Goal: Task Accomplishment & Management: Use online tool/utility

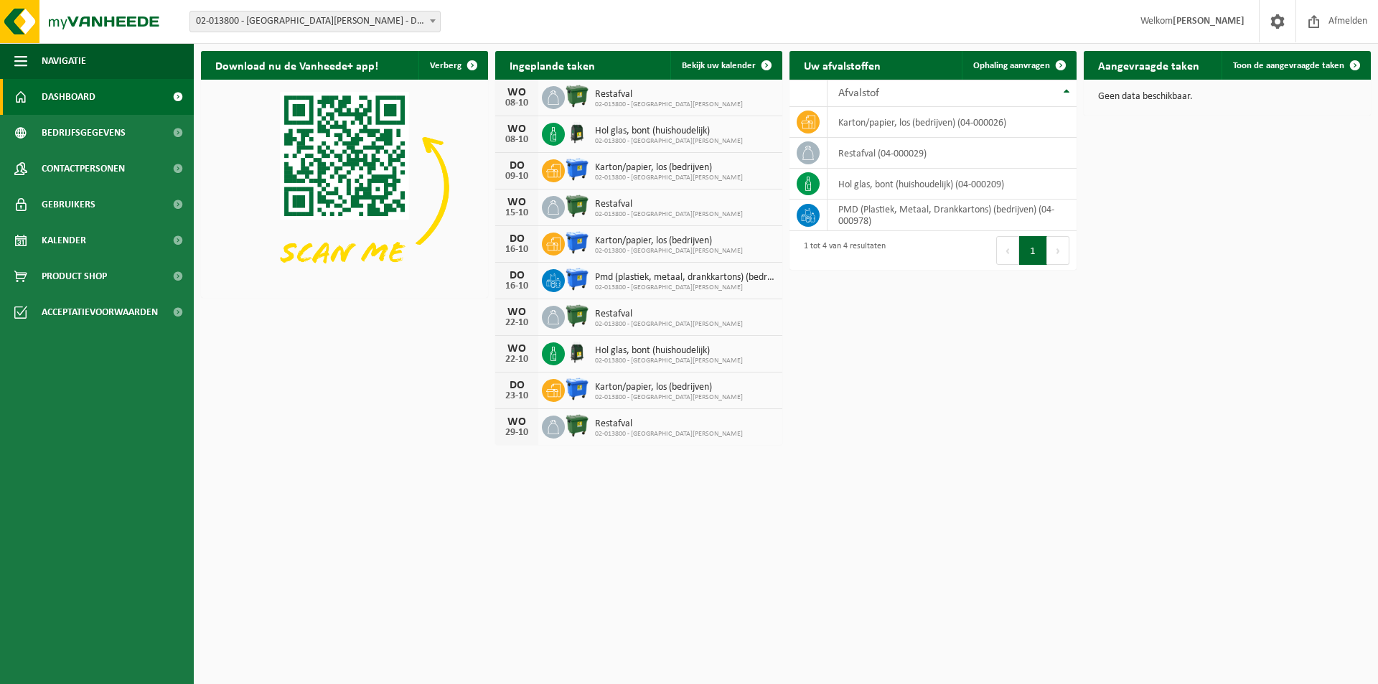
click at [434, 25] on span at bounding box center [433, 20] width 14 height 19
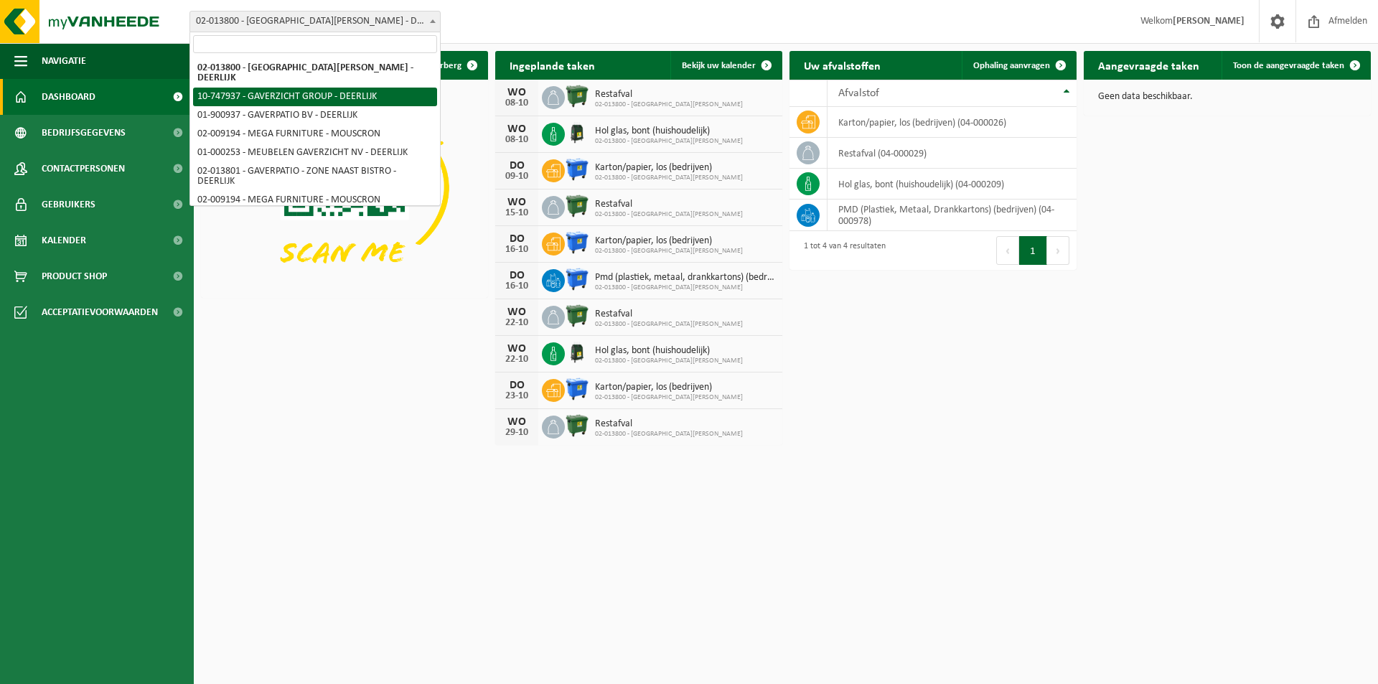
select select "5973"
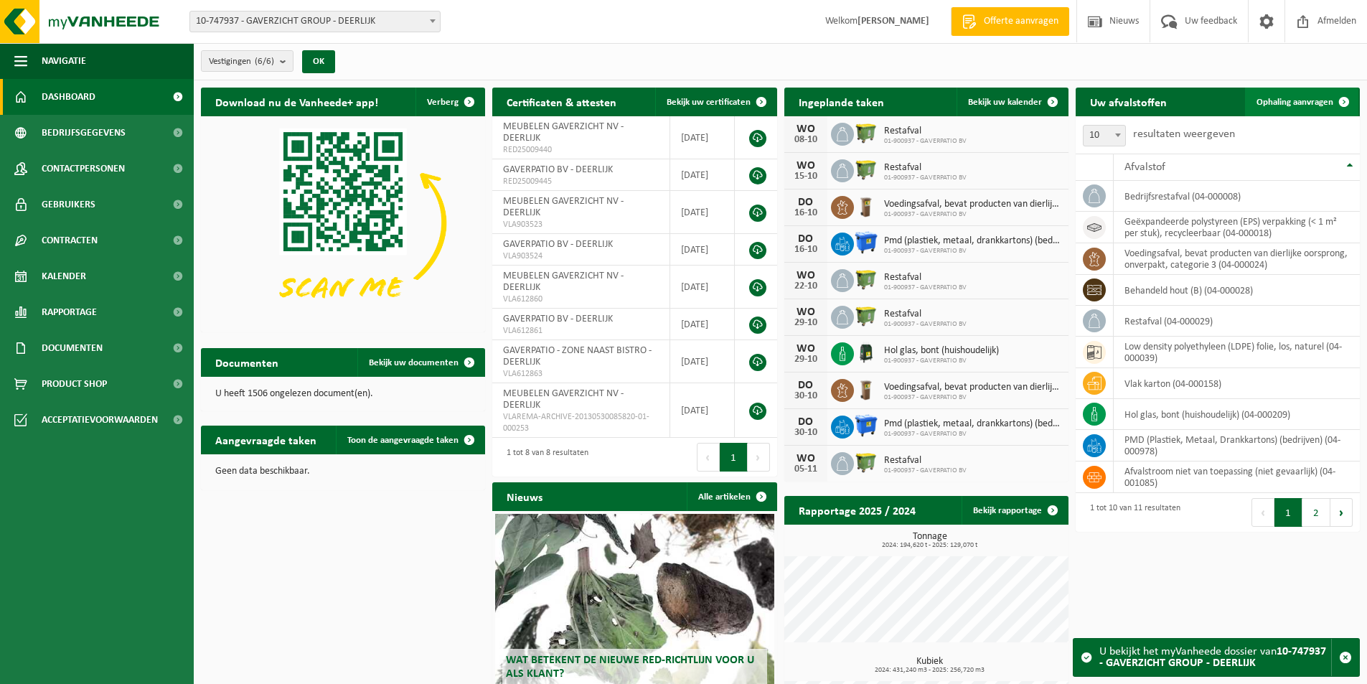
click at [1312, 98] on span "Ophaling aanvragen" at bounding box center [1295, 102] width 77 height 9
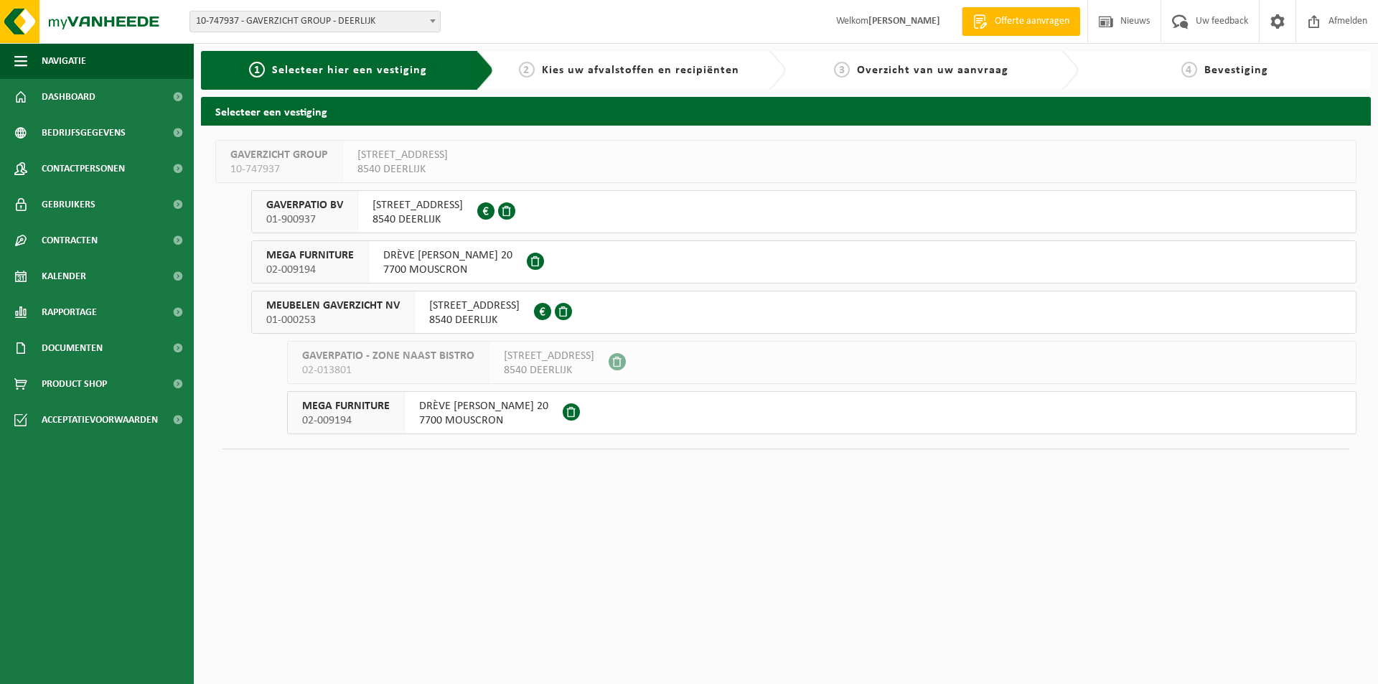
click at [467, 311] on span "STATIONSSTRAAT 233" at bounding box center [474, 306] width 90 height 14
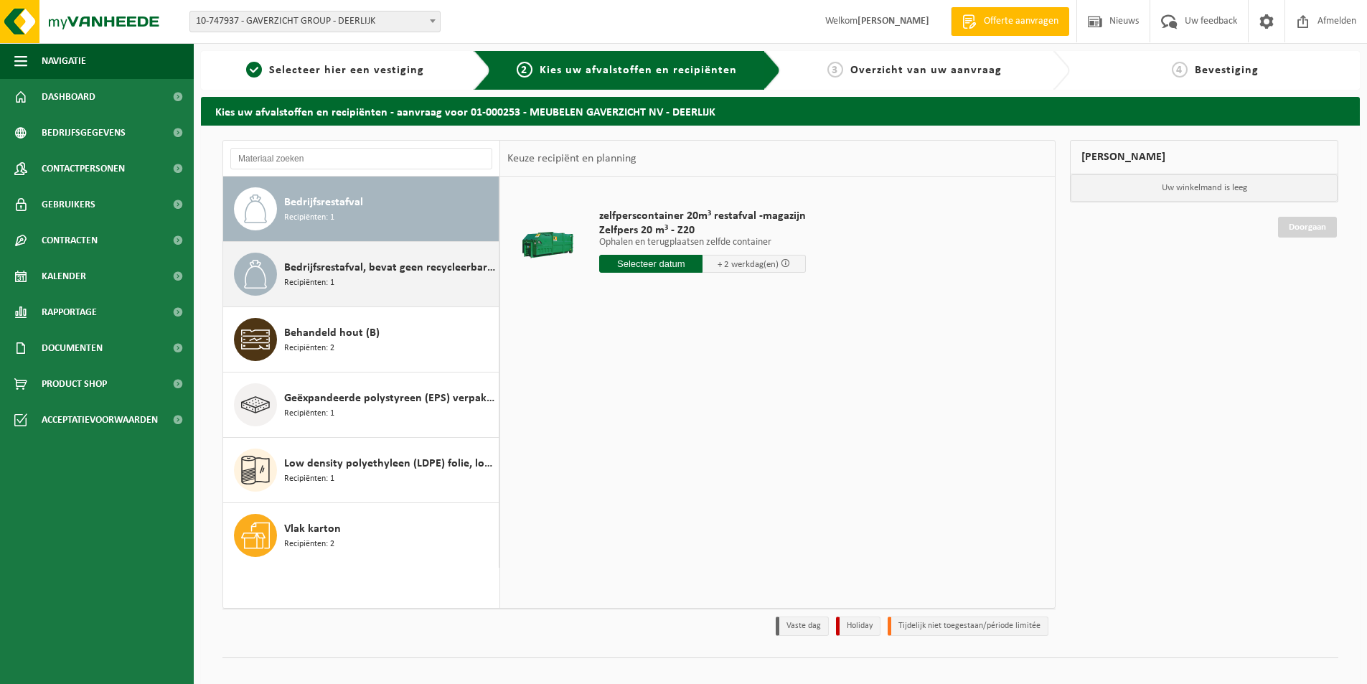
click at [385, 274] on span "Bedrijfsrestafval, bevat geen recycleerbare fracties, verbrandbaar na verkleini…" at bounding box center [389, 267] width 211 height 17
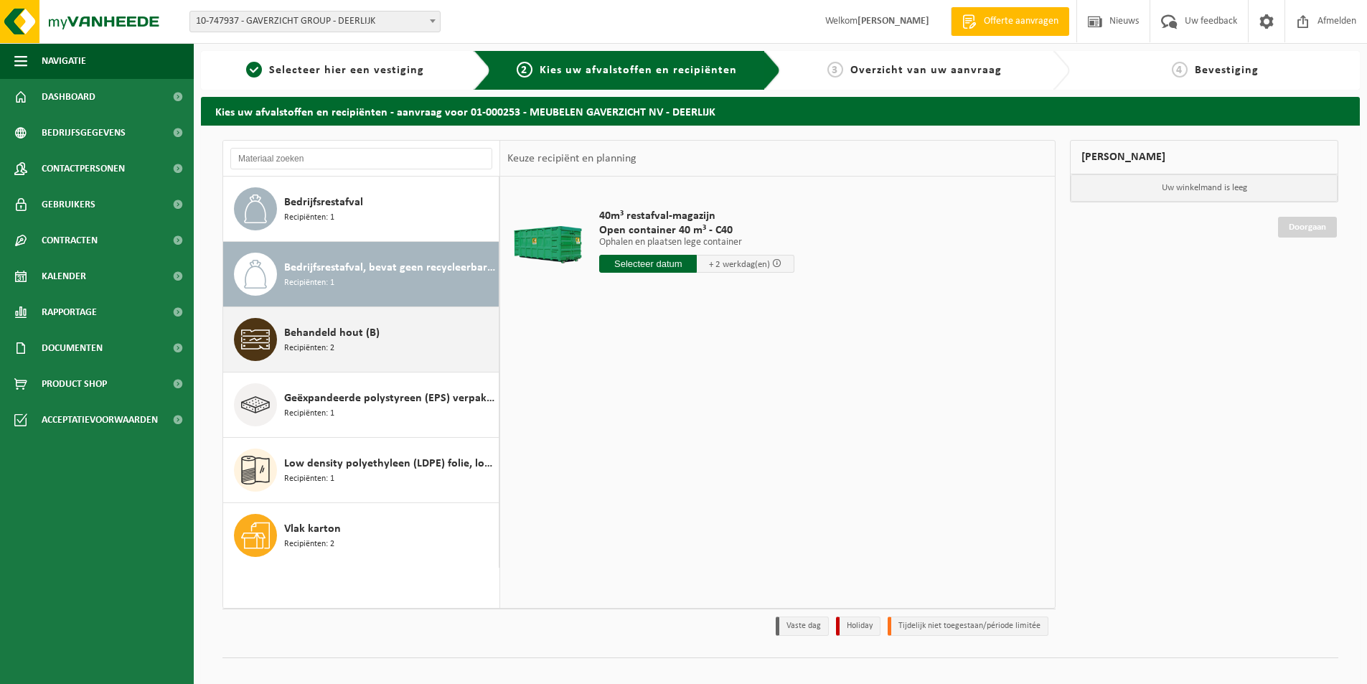
click at [365, 337] on span "Behandeld hout (B)" at bounding box center [331, 332] width 95 height 17
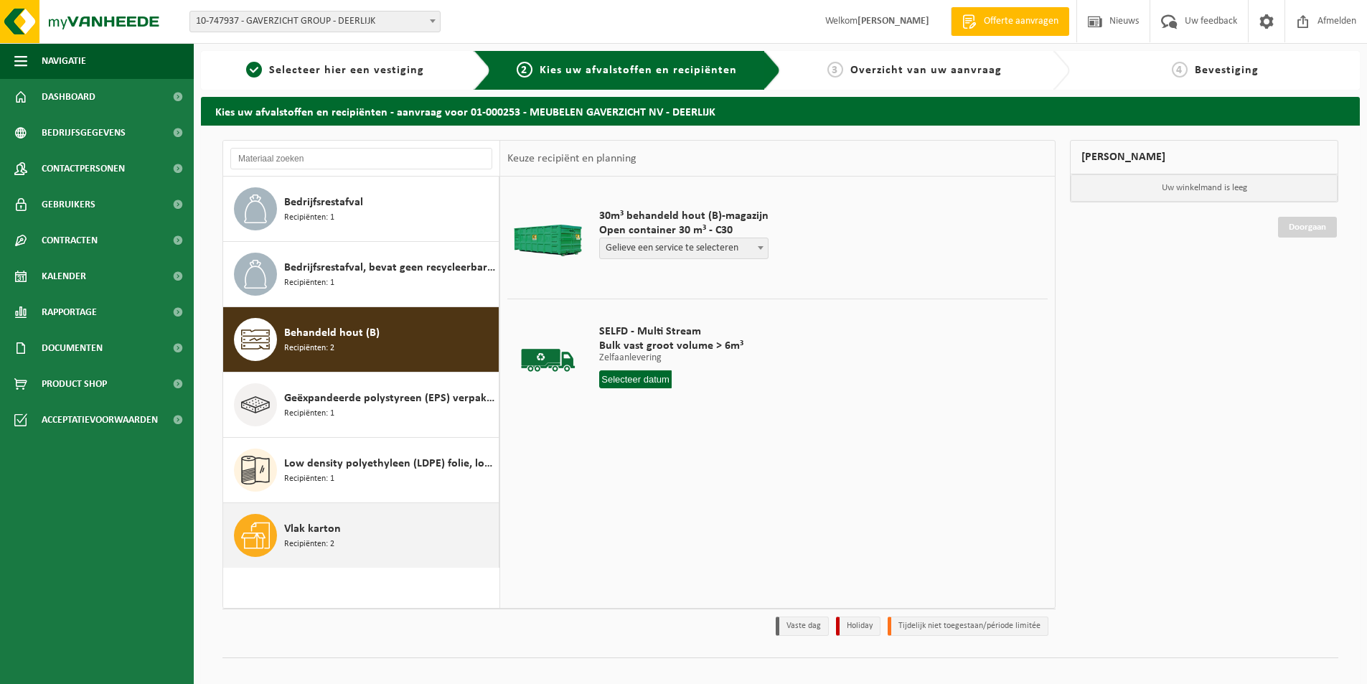
click at [340, 522] on span "Vlak karton" at bounding box center [312, 528] width 57 height 17
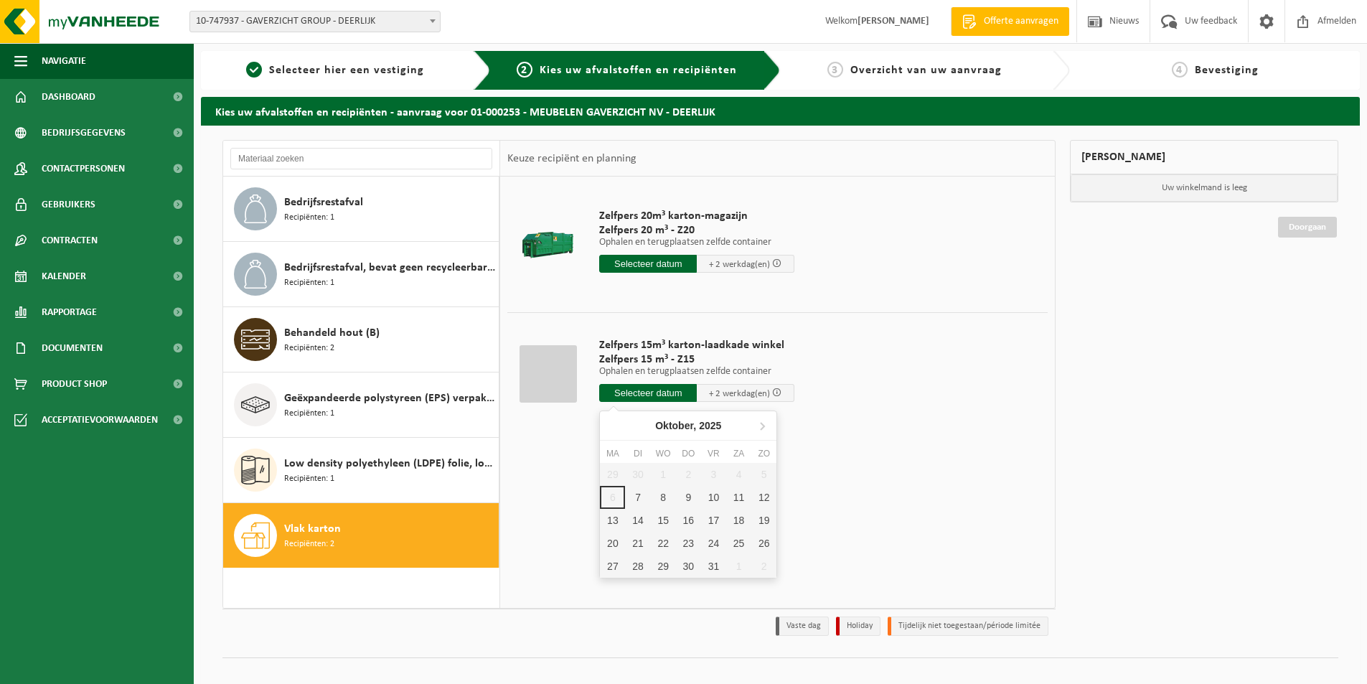
click at [676, 390] on input "text" at bounding box center [648, 393] width 98 height 18
click at [635, 501] on div "7" at bounding box center [637, 497] width 25 height 23
type input "Van 2025-10-07"
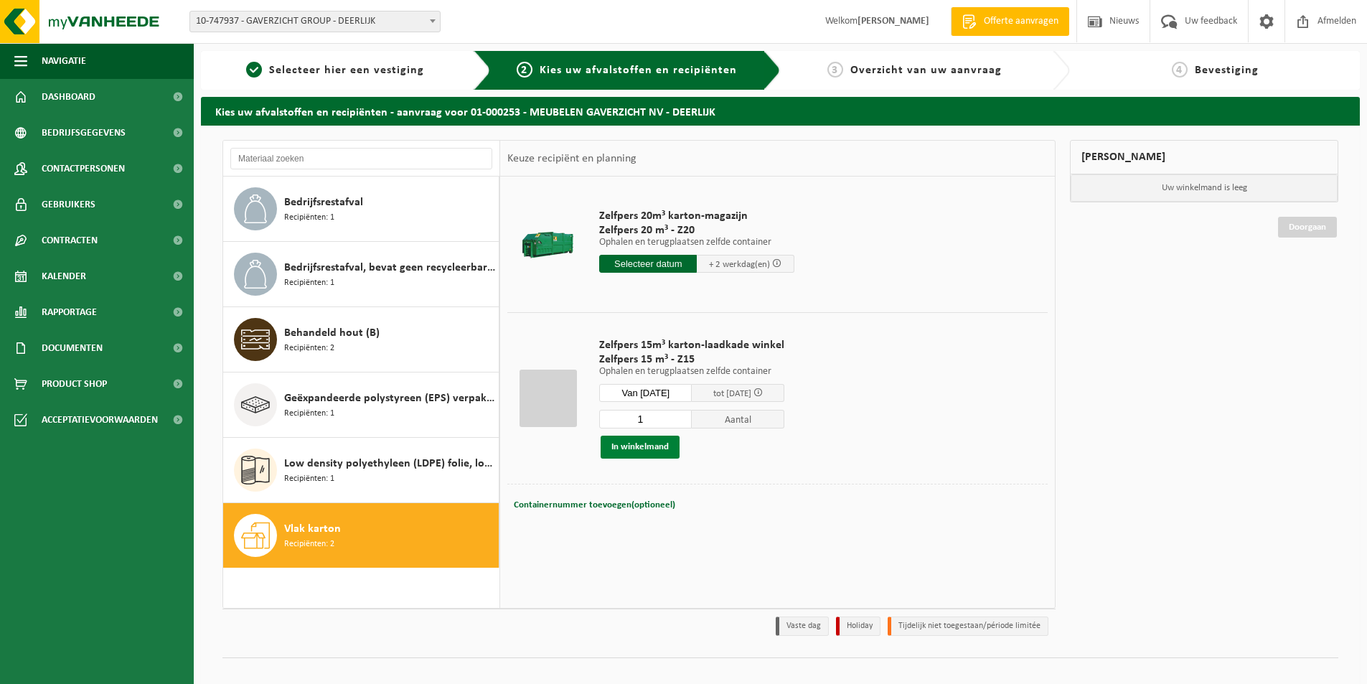
click at [655, 446] on button "In winkelmand" at bounding box center [640, 447] width 79 height 23
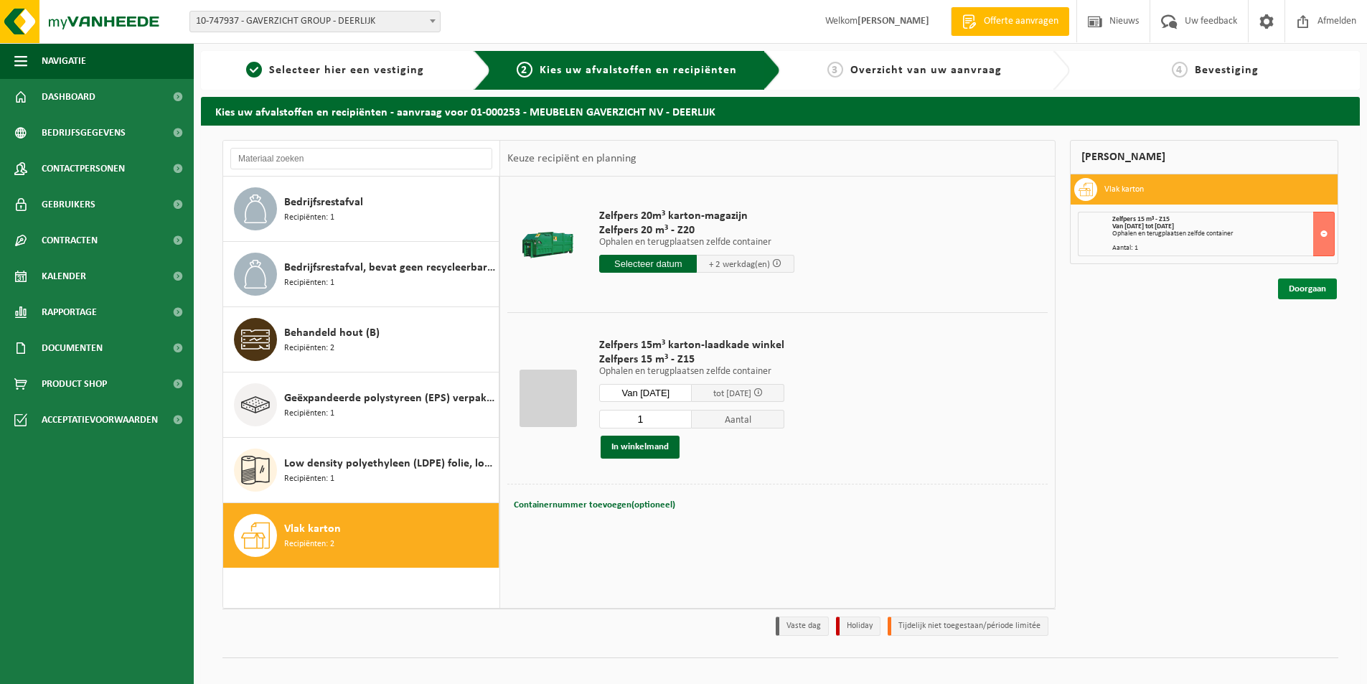
click at [1312, 287] on link "Doorgaan" at bounding box center [1307, 289] width 59 height 21
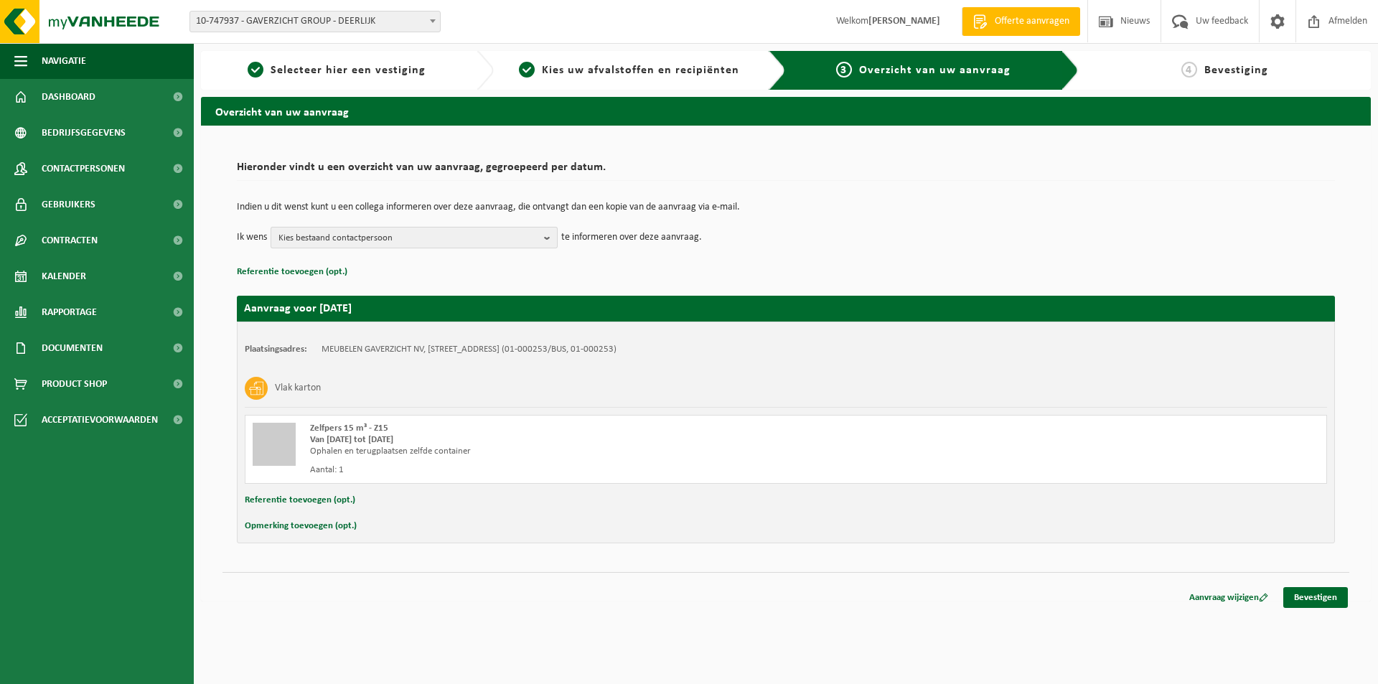
click at [549, 241] on b "button" at bounding box center [550, 238] width 13 height 20
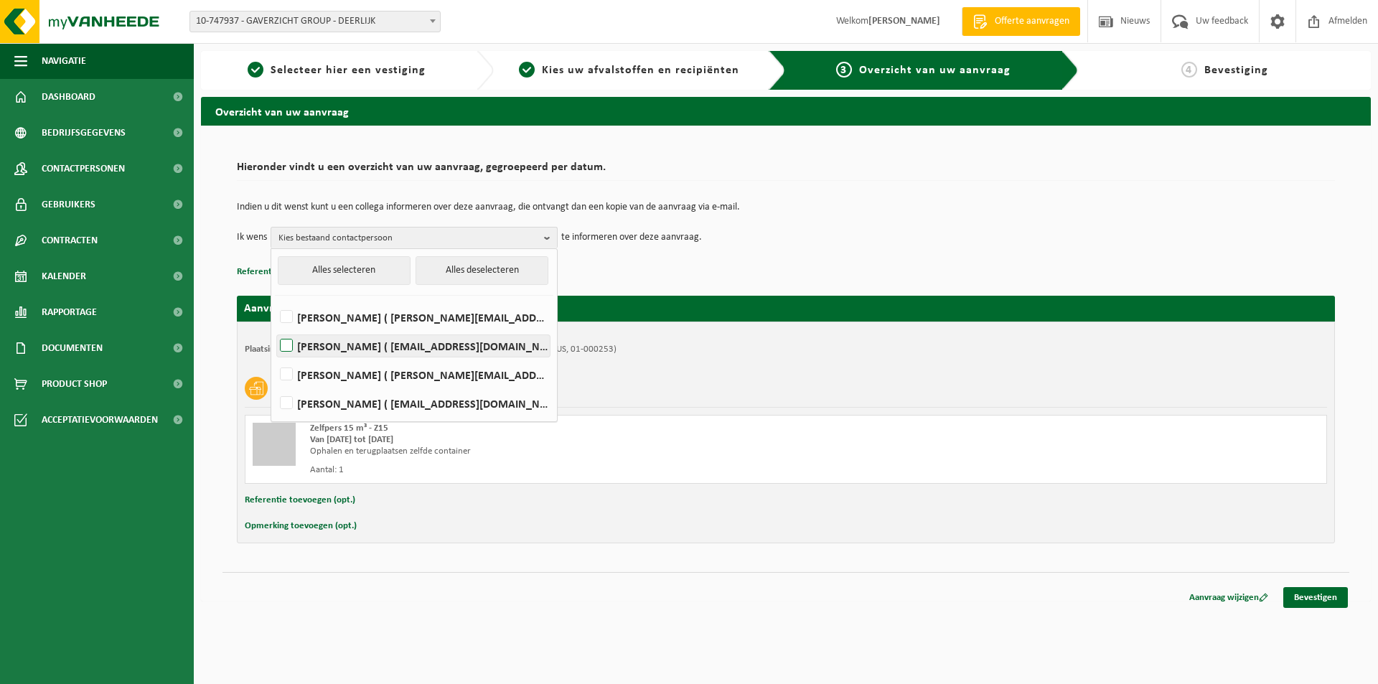
click at [282, 337] on label "[PERSON_NAME] ( [EMAIL_ADDRESS][DOMAIN_NAME] )" at bounding box center [413, 346] width 273 height 22
click at [275, 328] on input "[PERSON_NAME] ( [EMAIL_ADDRESS][DOMAIN_NAME] )" at bounding box center [274, 327] width 1 height 1
checkbox input "true"
click at [289, 371] on label "[PERSON_NAME] ( [PERSON_NAME][EMAIL_ADDRESS][DOMAIN_NAME] )" at bounding box center [413, 375] width 273 height 22
click at [275, 357] on input "[PERSON_NAME] ( [PERSON_NAME][EMAIL_ADDRESS][DOMAIN_NAME] )" at bounding box center [274, 356] width 1 height 1
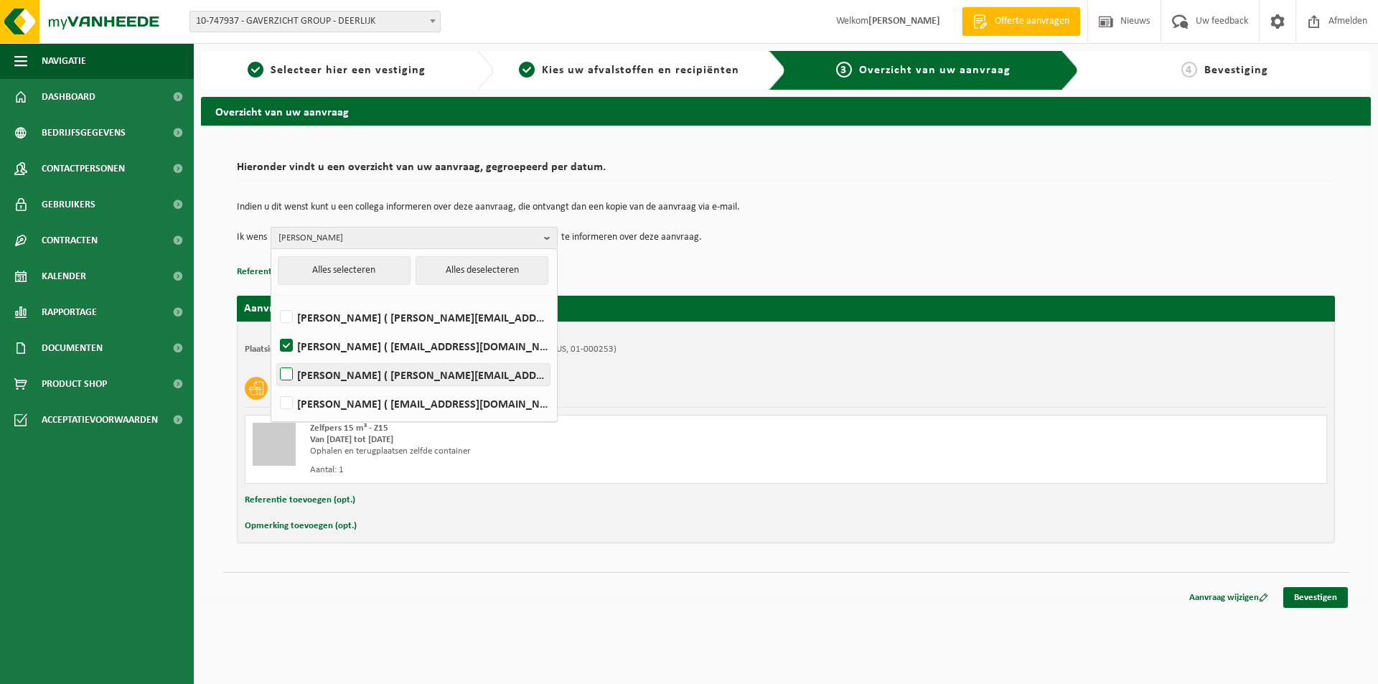
checkbox input "true"
click at [287, 318] on label "[PERSON_NAME] ( [PERSON_NAME][EMAIL_ADDRESS][DOMAIN_NAME] )" at bounding box center [413, 317] width 273 height 22
click at [275, 299] on input "[PERSON_NAME] ( [PERSON_NAME][EMAIL_ADDRESS][DOMAIN_NAME] )" at bounding box center [274, 299] width 1 height 1
checkbox input "true"
click at [639, 272] on p "Referentie toevoegen (opt.)" at bounding box center [786, 272] width 1098 height 19
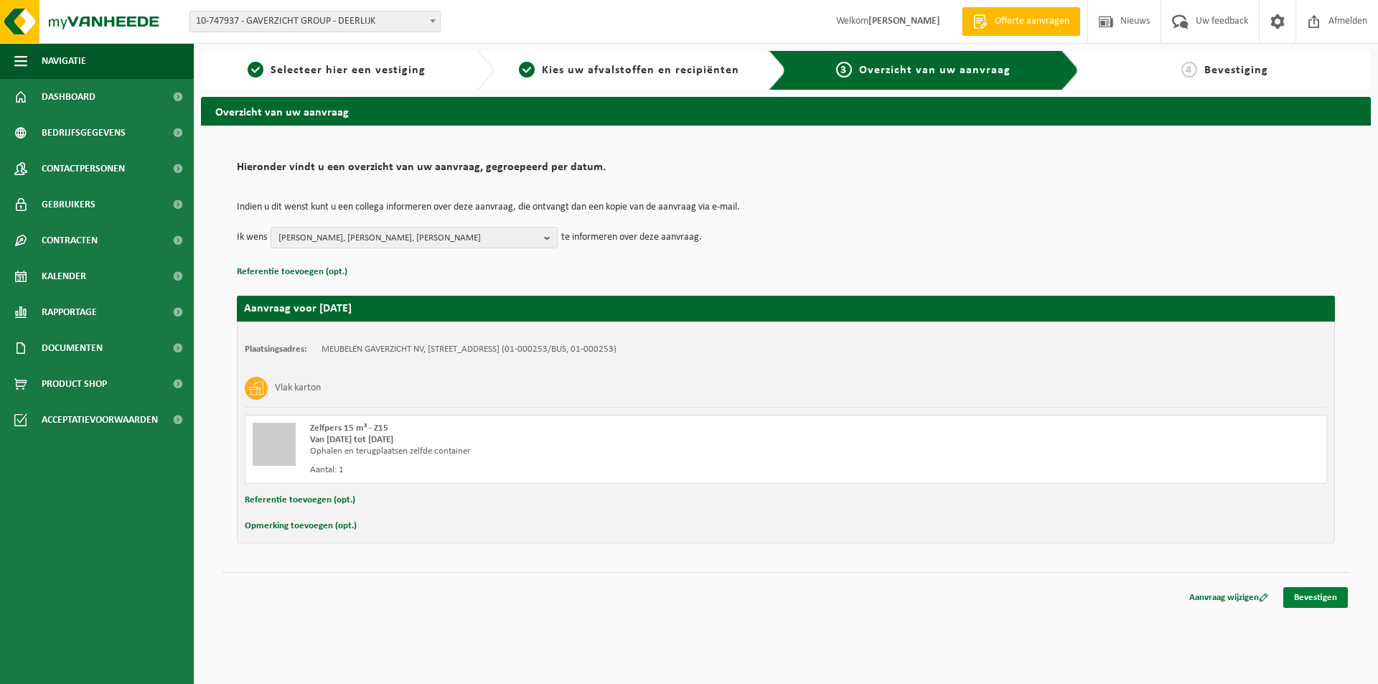
click at [1323, 599] on link "Bevestigen" at bounding box center [1315, 597] width 65 height 21
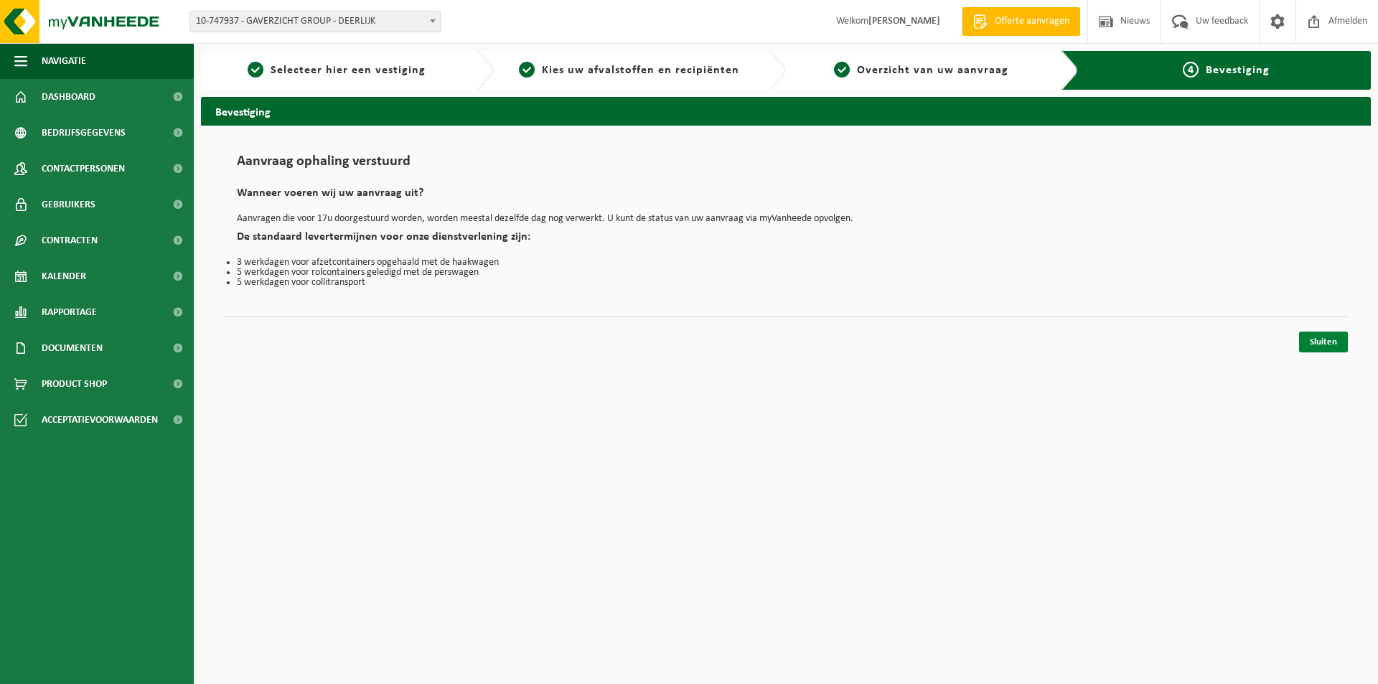
click at [1332, 345] on link "Sluiten" at bounding box center [1323, 342] width 49 height 21
